Goal: Transaction & Acquisition: Book appointment/travel/reservation

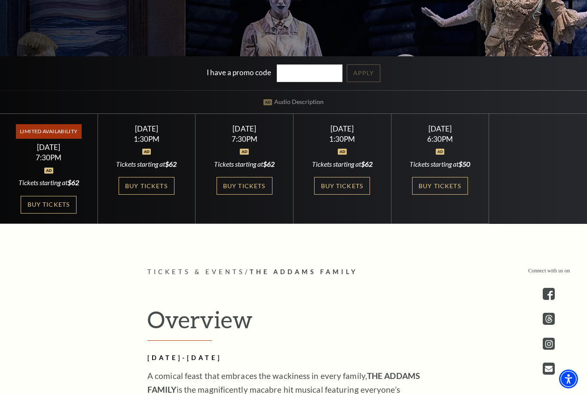
scroll to position [253, 0]
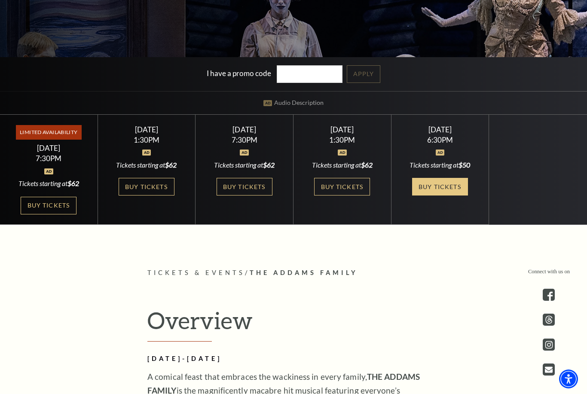
click at [450, 195] on link "Buy Tickets" at bounding box center [440, 187] width 56 height 18
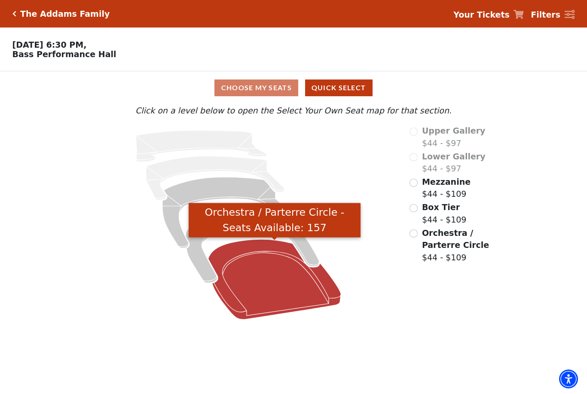
click at [280, 288] on icon "Orchestra / Parterre Circle - Seats Available: 157" at bounding box center [274, 279] width 133 height 80
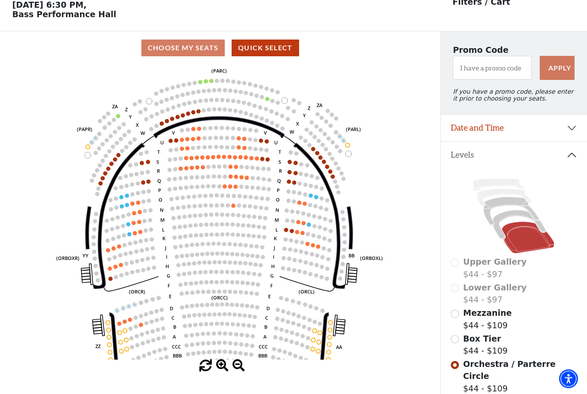
scroll to position [40, 0]
click at [286, 236] on icon "Left (ORPITL) Right (ORPITR) Center (ORPITC) ZZ AA YY BB ZA ZA (ORCL) (ORCR) (O…" at bounding box center [220, 211] width 396 height 295
click at [289, 227] on icon "Left (ORPITL) Right (ORPITR) Center (ORPITC) ZZ AA YY BB ZA ZA (ORCL) (ORCR) (O…" at bounding box center [220, 211] width 396 height 295
click at [285, 231] on circle at bounding box center [286, 230] width 4 height 4
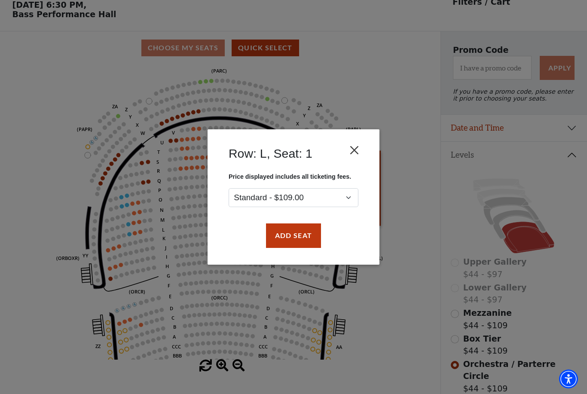
click at [353, 152] on button "Close" at bounding box center [354, 150] width 16 height 16
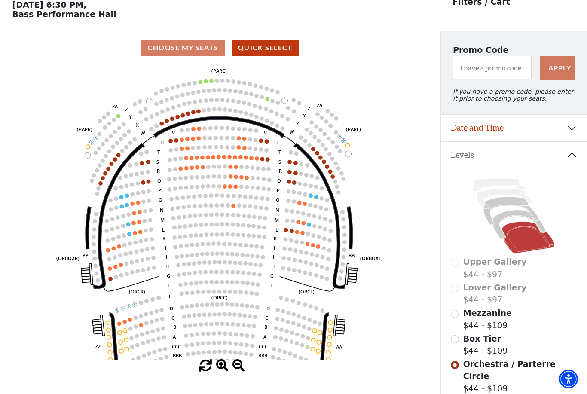
click at [158, 127] on circle at bounding box center [157, 126] width 4 height 4
click at [162, 126] on circle at bounding box center [162, 124] width 4 height 4
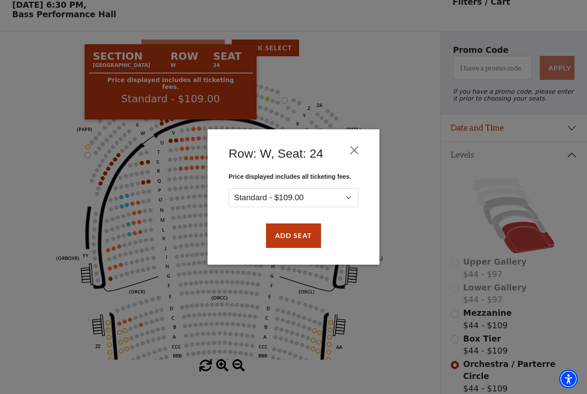
click at [42, 170] on div "Row: W, Seat: 24 Price displayed includes all ticketing fees. Standard - $109.0…" at bounding box center [293, 197] width 587 height 394
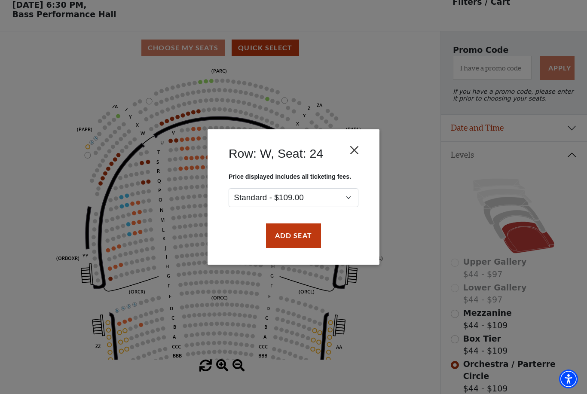
click at [355, 146] on button "Close" at bounding box center [354, 150] width 16 height 16
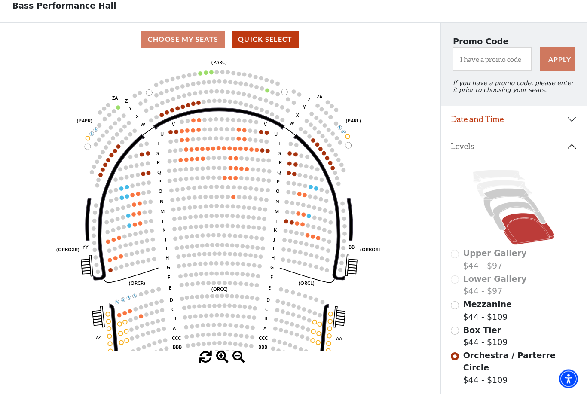
scroll to position [48, 0]
click at [449, 302] on div "Upper Gallery $44 - $97 Lower Gallery $44 - $97 Mezzanine $44 - $109 Box Tier $…" at bounding box center [514, 298] width 146 height 277
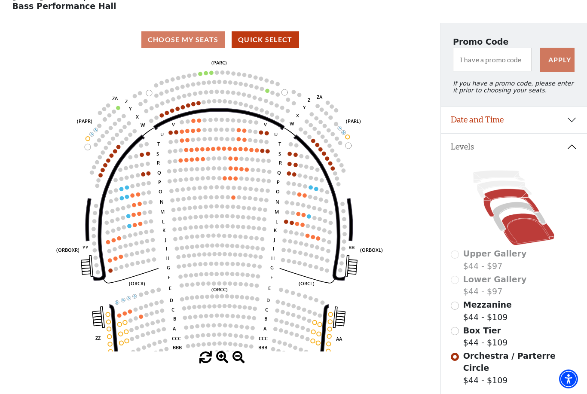
click at [504, 196] on icon at bounding box center [510, 203] width 55 height 28
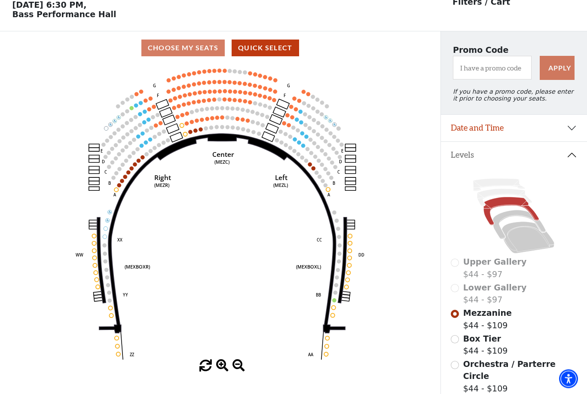
scroll to position [40, 0]
click at [141, 161] on icon "Center (MEZC) Right (MEZR) Left (MEZL) (MEXBOXR) (MEXBOXL) XX WW CC DD YY BB ZZ…" at bounding box center [220, 211] width 396 height 295
click at [134, 154] on circle at bounding box center [133, 153] width 4 height 4
click at [120, 185] on circle at bounding box center [119, 185] width 4 height 4
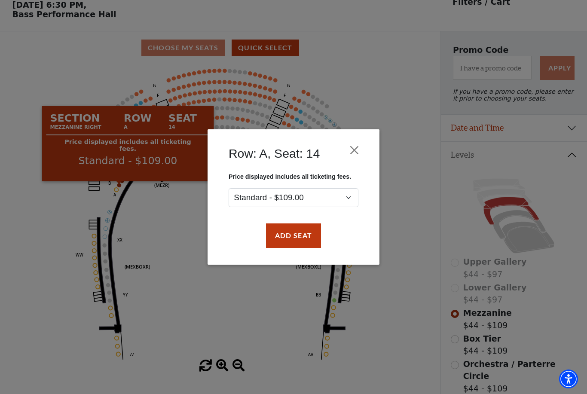
click at [146, 236] on div "Row: A, Seat: 14 Price displayed includes all ticketing fees. Standard - $109.0…" at bounding box center [293, 197] width 587 height 394
